Goal: Transaction & Acquisition: Purchase product/service

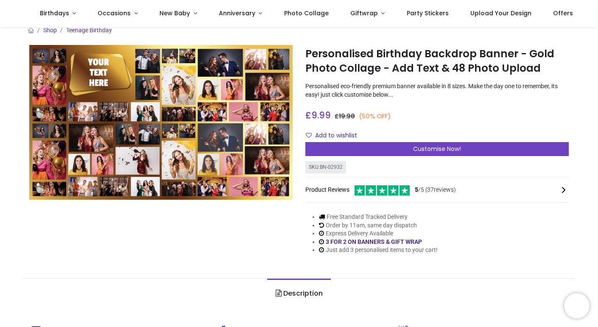
scroll to position [6, 0]
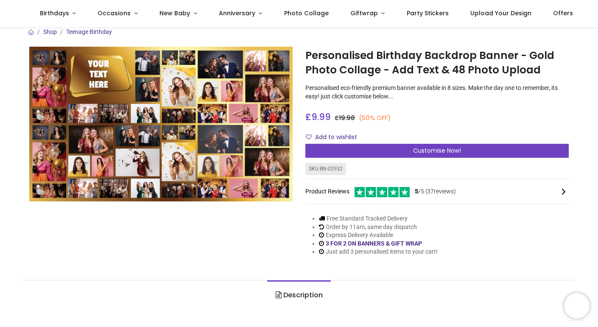
click at [279, 153] on img at bounding box center [160, 124] width 263 height 155
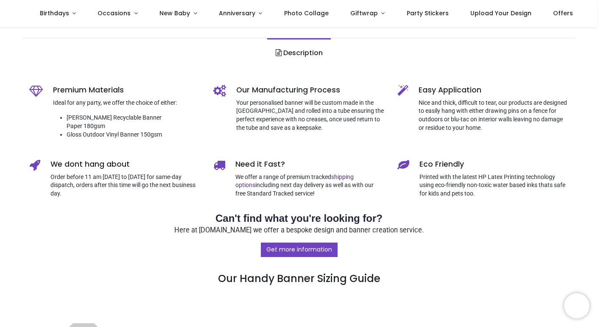
scroll to position [248, 0]
click at [538, 243] on h3 "Get more information Our Handy Banner Sizing Guide" at bounding box center [299, 265] width 540 height 44
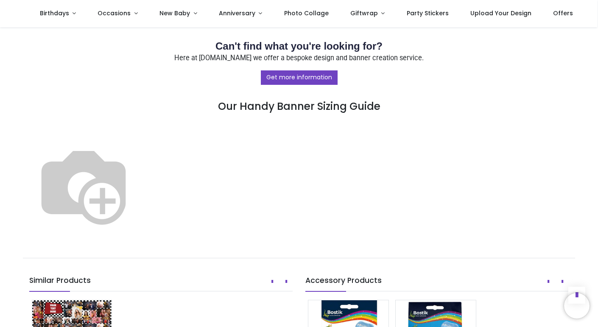
scroll to position [425, 0]
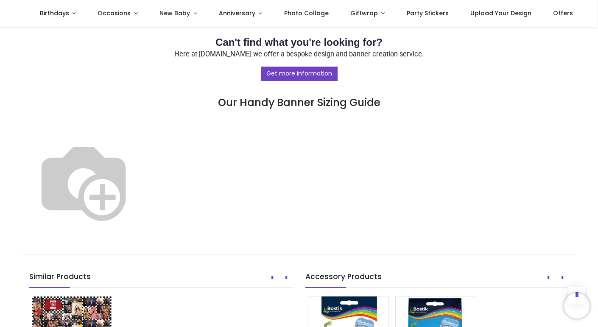
click at [138, 185] on img at bounding box center [83, 181] width 109 height 109
click at [138, 187] on img at bounding box center [83, 181] width 109 height 109
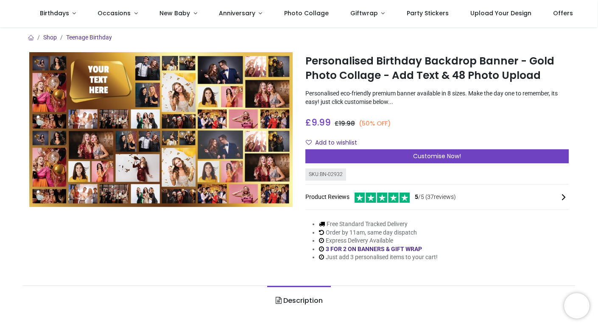
scroll to position [0, 0]
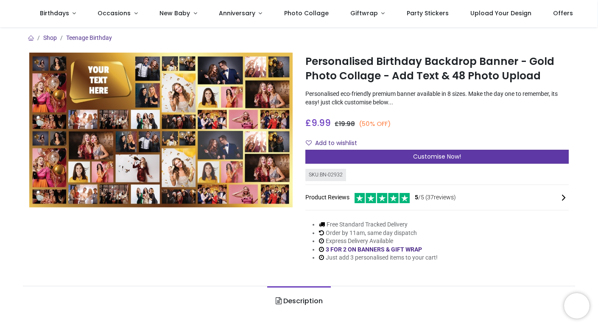
click at [444, 159] on span "Customise Now!" at bounding box center [437, 156] width 48 height 8
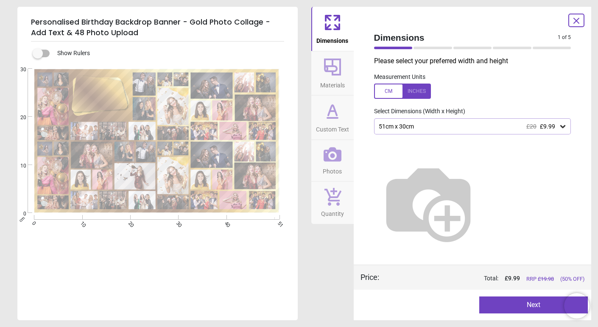
click at [563, 127] on icon at bounding box center [562, 126] width 5 height 3
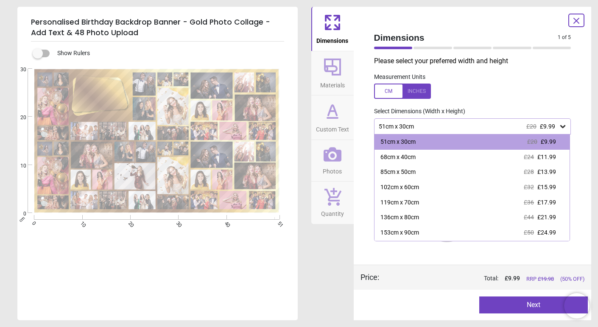
click at [383, 90] on div at bounding box center [402, 91] width 57 height 15
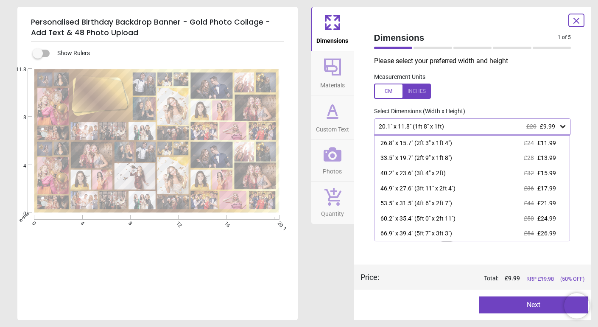
scroll to position [14, 0]
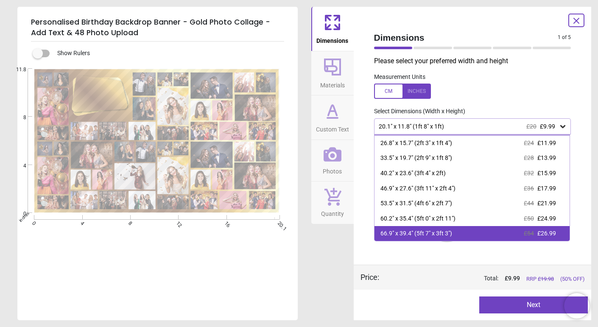
click at [443, 230] on div "66.9" x 39.4" (5ft 7" x 3ft 3")" at bounding box center [417, 233] width 72 height 8
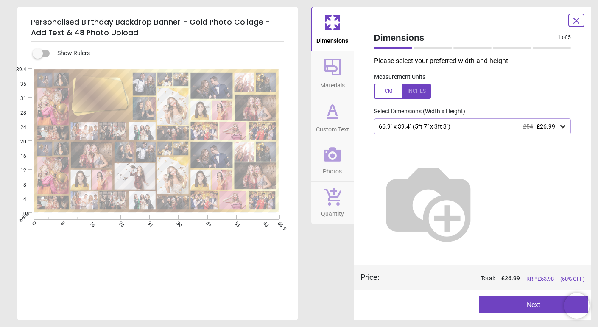
click at [510, 305] on button "Next" at bounding box center [533, 305] width 109 height 17
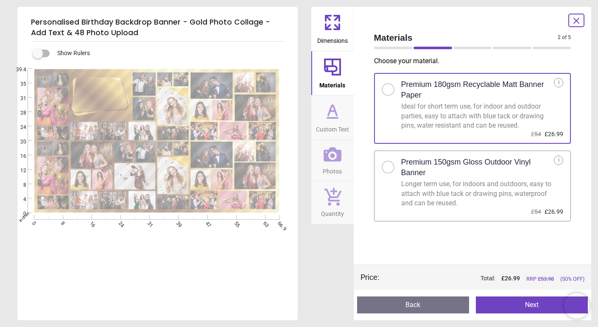
click at [463, 177] on h2 "Premium 150gsm Gloss Outdoor Vinyl Banner" at bounding box center [477, 167] width 153 height 21
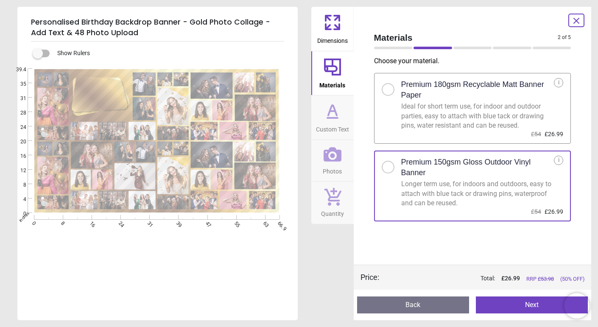
click at [506, 312] on button "Next" at bounding box center [532, 305] width 112 height 17
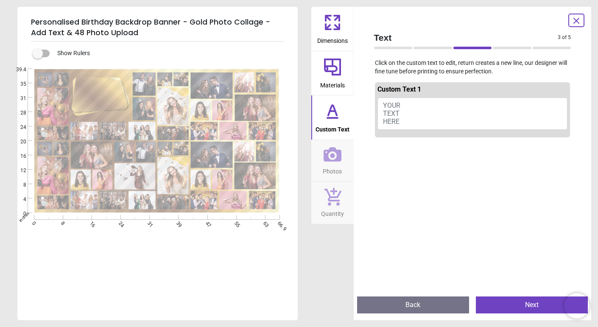
click at [390, 104] on span "YOUR TEXT HERE" at bounding box center [391, 113] width 17 height 24
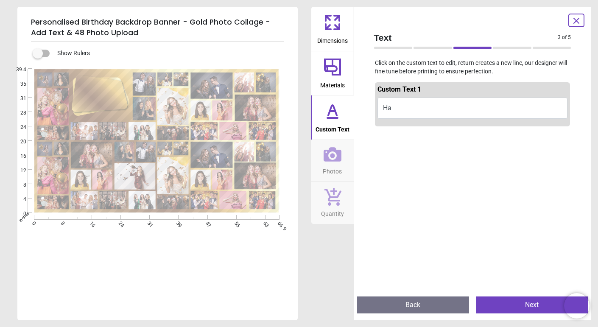
type textarea "*"
click at [405, 104] on button "Happy Birthday [PERSON_NAME]" at bounding box center [473, 110] width 190 height 24
click at [415, 111] on button "Happy Birthday [PERSON_NAME]" at bounding box center [473, 110] width 190 height 24
click at [412, 114] on button "Happy Birthday [PERSON_NAME]" at bounding box center [473, 110] width 190 height 24
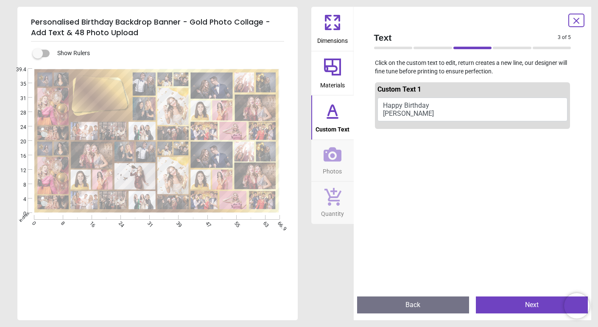
click at [404, 112] on button "Happy Birthday [PERSON_NAME]" at bounding box center [473, 110] width 190 height 24
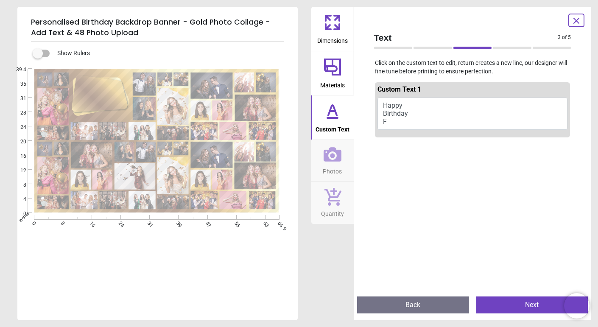
scroll to position [0, 0]
click at [334, 160] on icon at bounding box center [333, 154] width 18 height 14
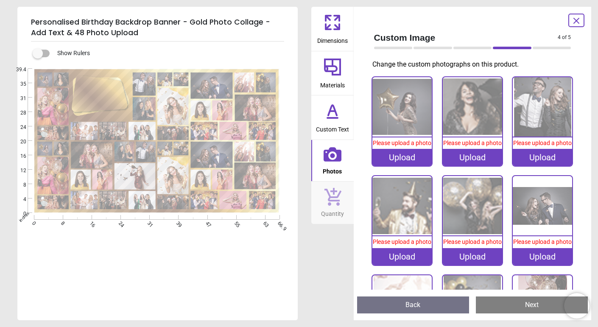
type textarea "***** ******** ****"
